Goal: Information Seeking & Learning: Learn about a topic

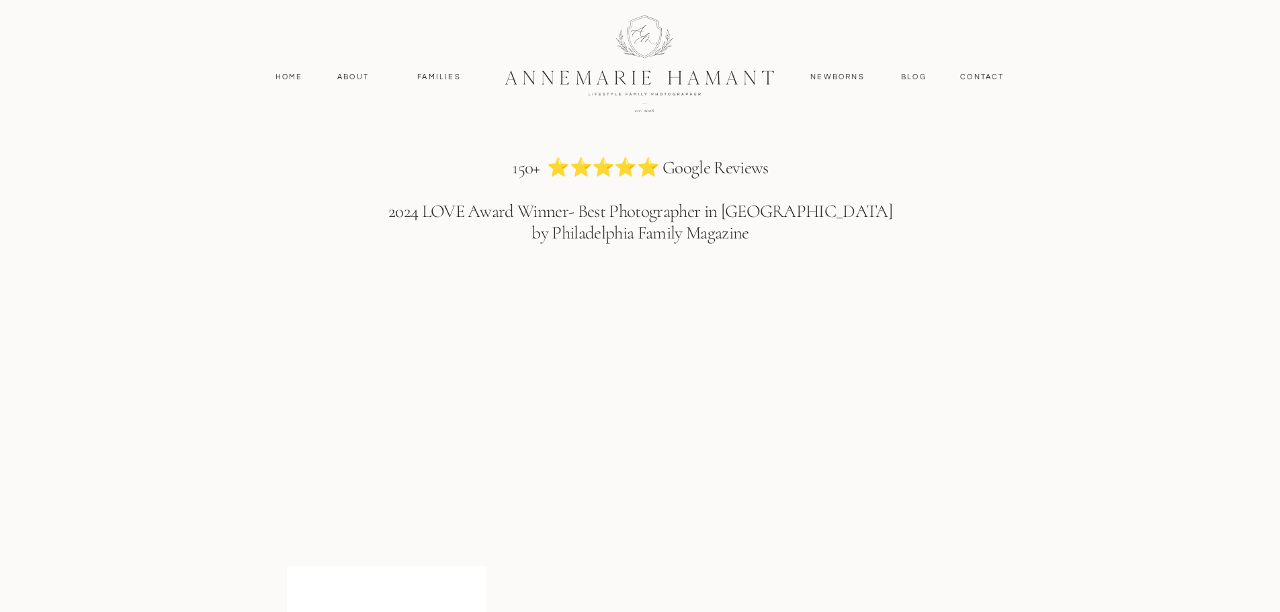
scroll to position [2124, 0]
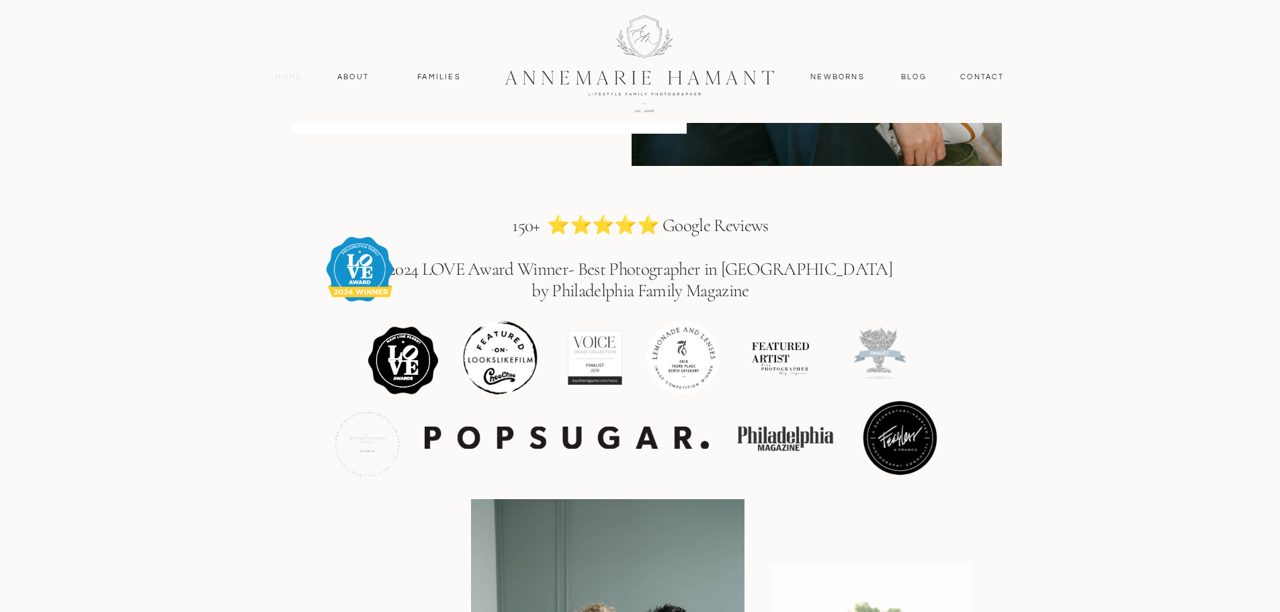
click at [285, 76] on nav "Home" at bounding box center [289, 77] width 40 height 12
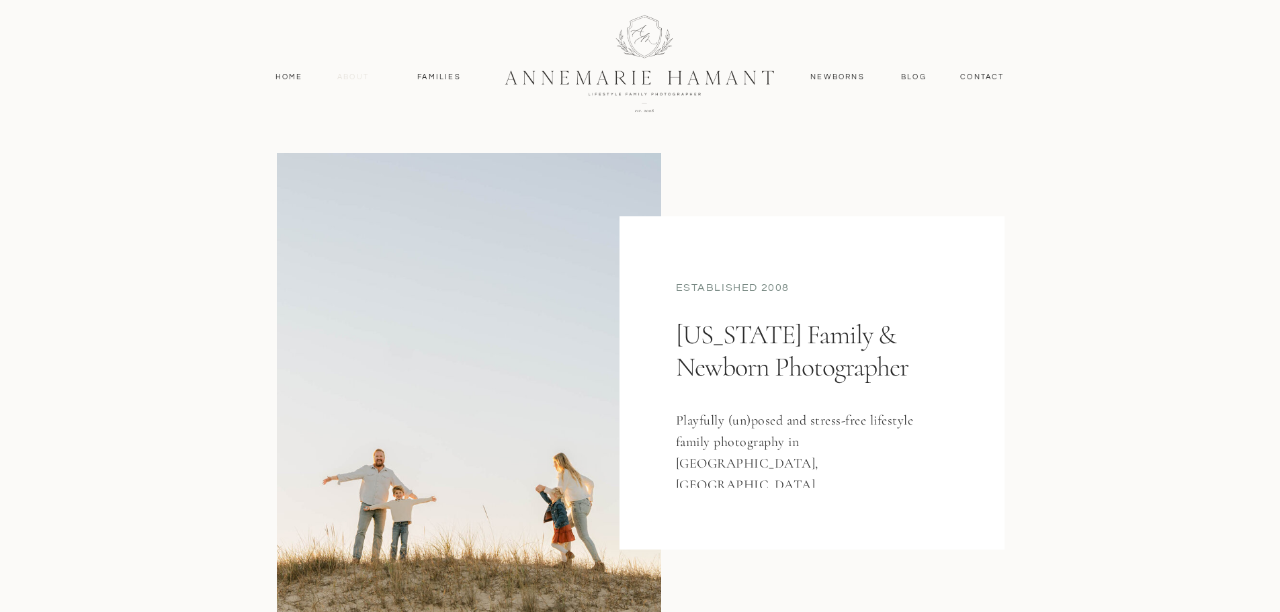
click at [345, 75] on nav "About" at bounding box center [353, 77] width 39 height 12
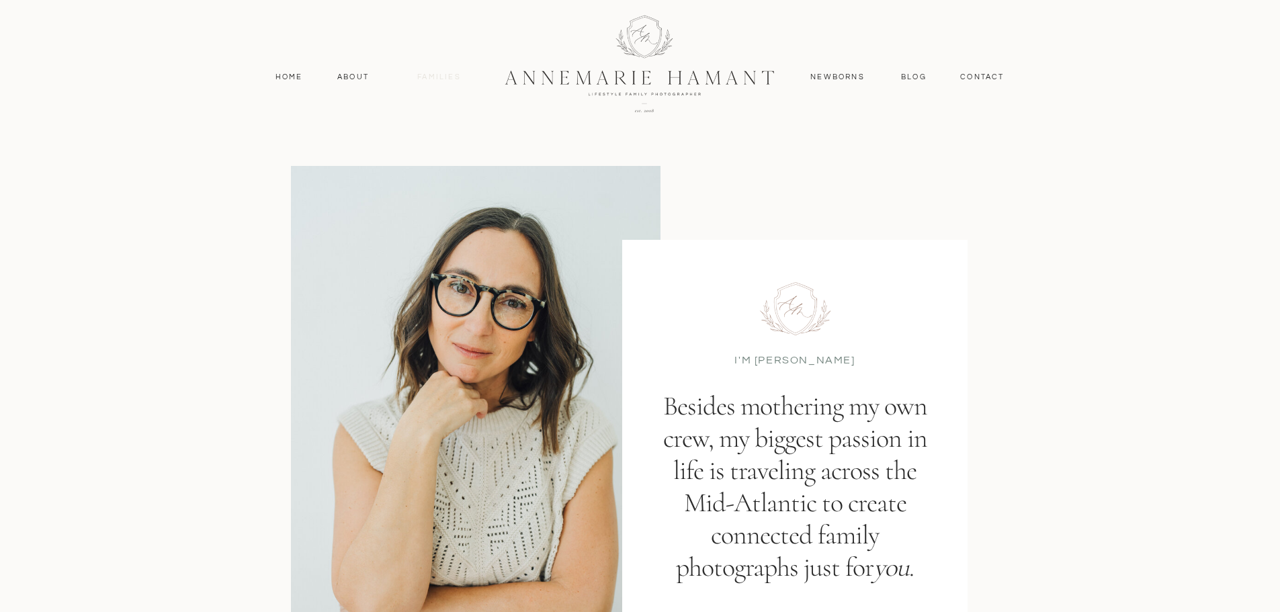
click at [444, 76] on nav "Families" at bounding box center [439, 77] width 60 height 12
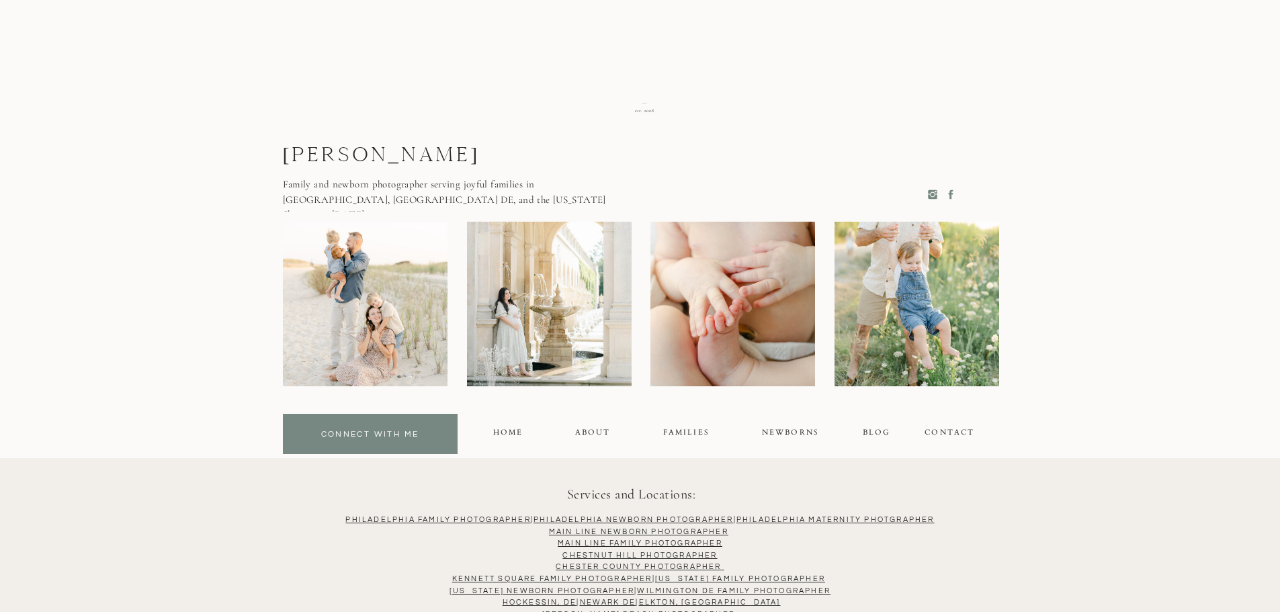
scroll to position [8667, 0]
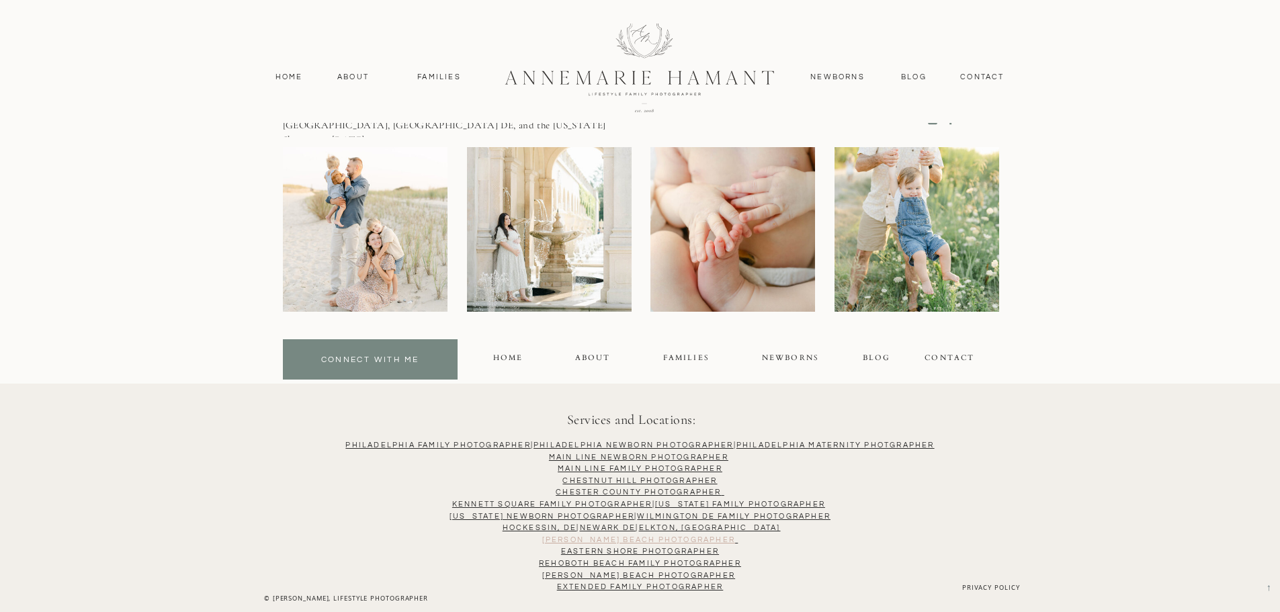
click at [645, 538] on link "[PERSON_NAME] Beach Photographer" at bounding box center [638, 539] width 193 height 7
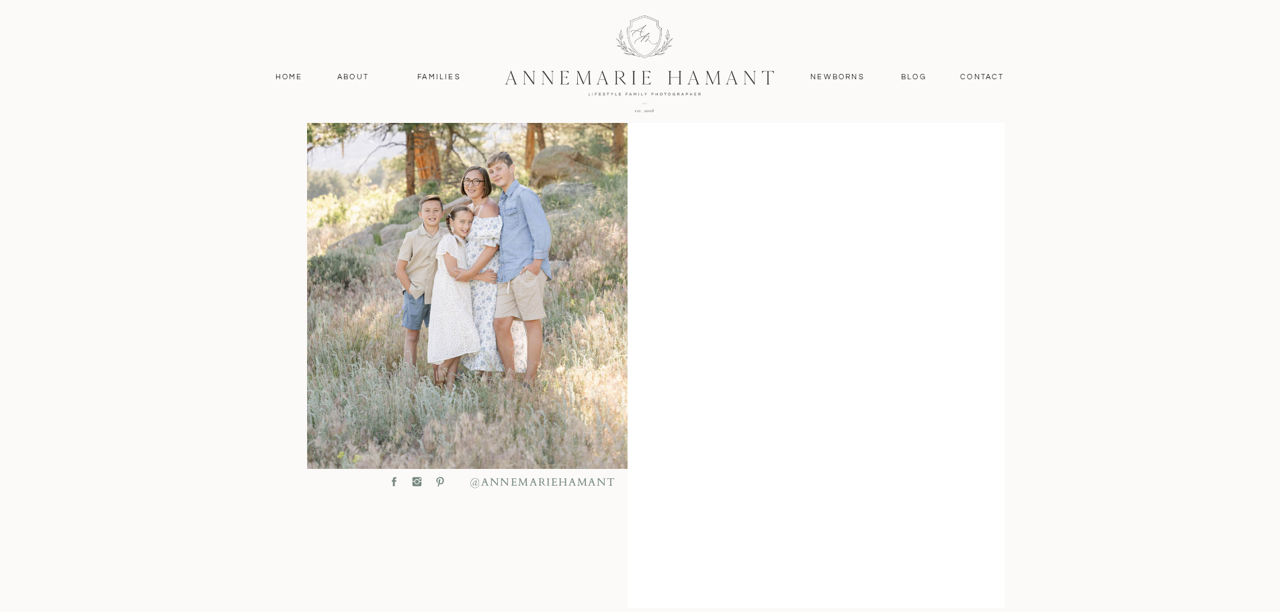
scroll to position [472, 0]
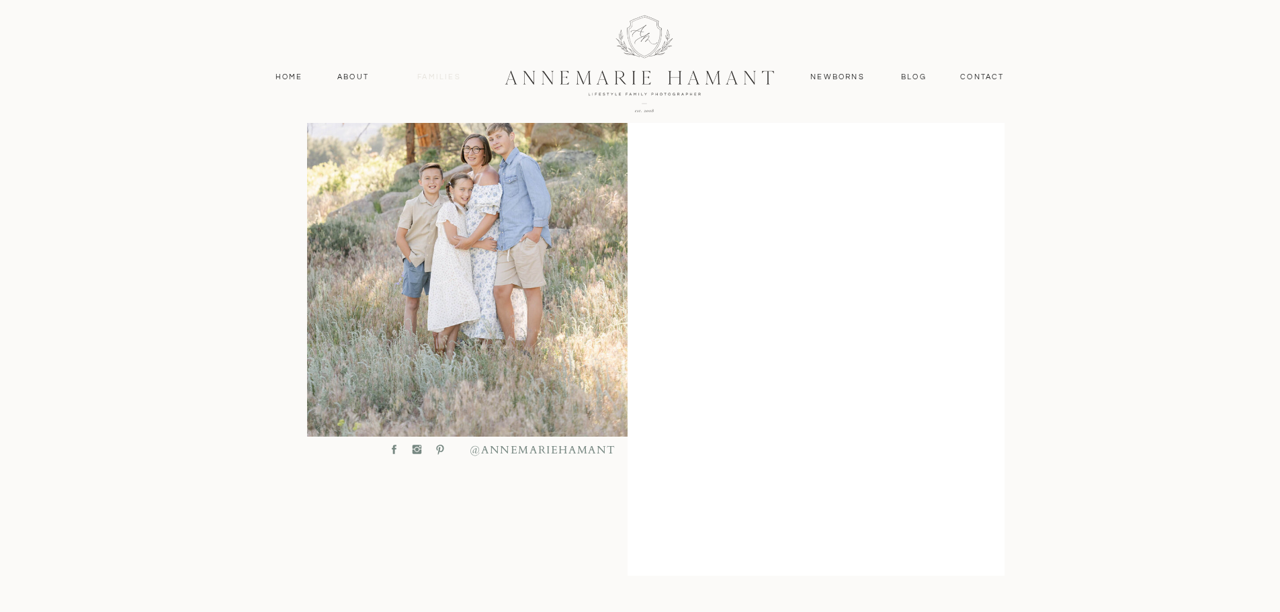
click at [433, 76] on nav "Families" at bounding box center [439, 77] width 60 height 12
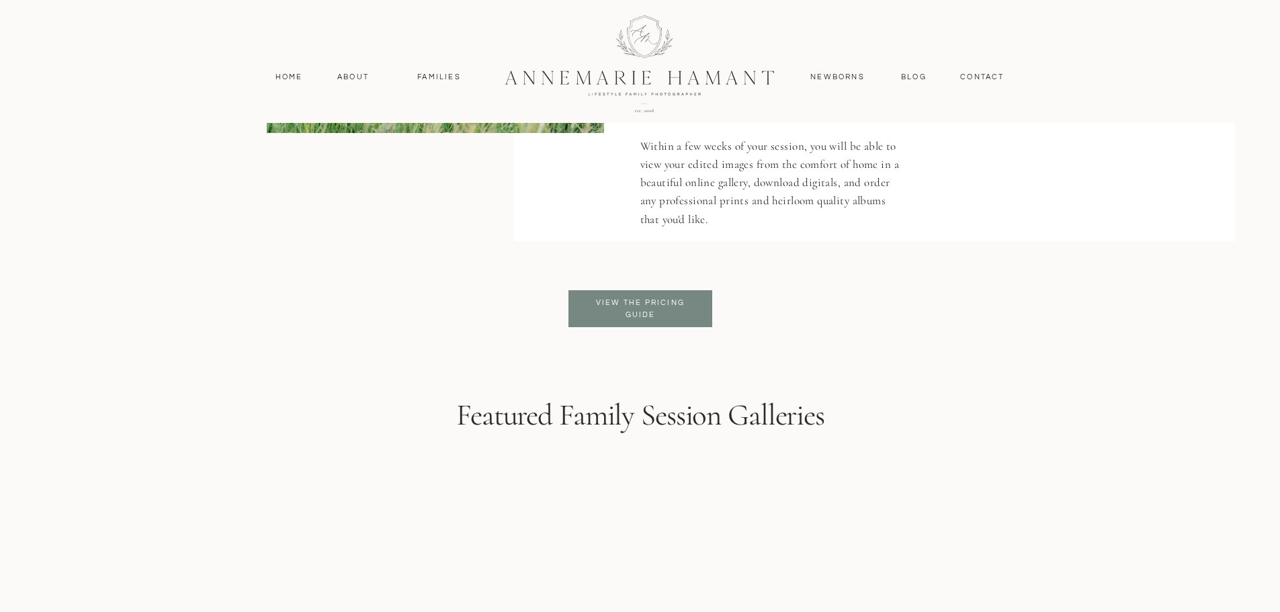
scroll to position [3193, 0]
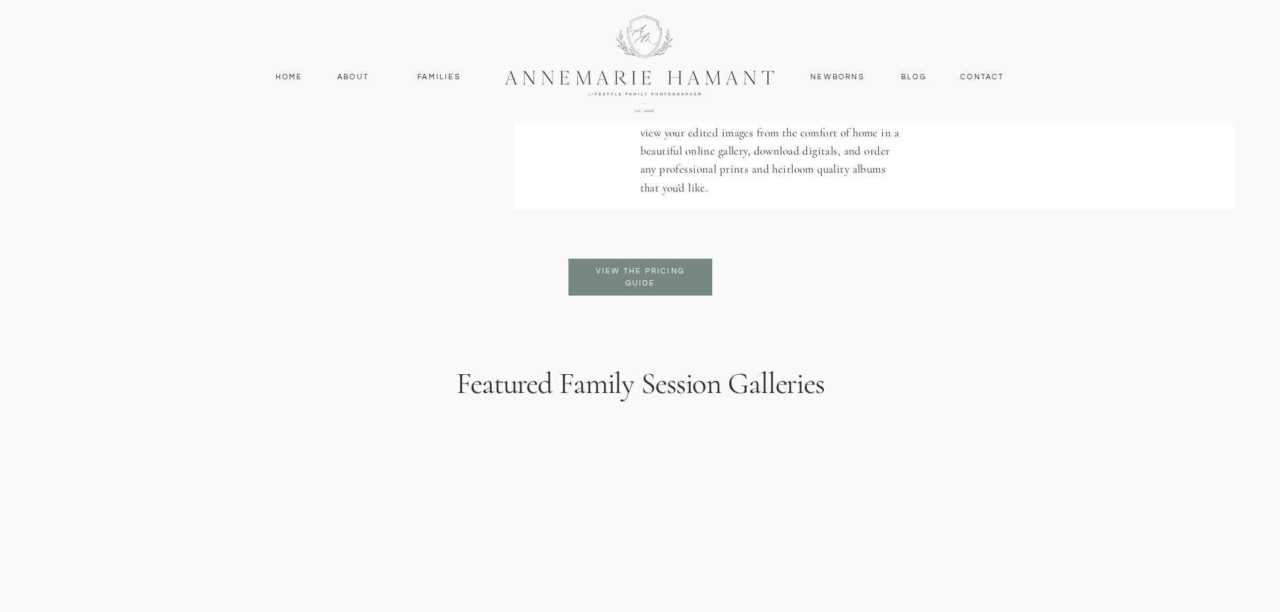
click at [663, 271] on p "View the pricing guide" at bounding box center [641, 277] width 110 height 24
click at [682, 270] on p "View the pricing guide" at bounding box center [641, 277] width 110 height 24
